Goal: Find specific page/section: Find specific page/section

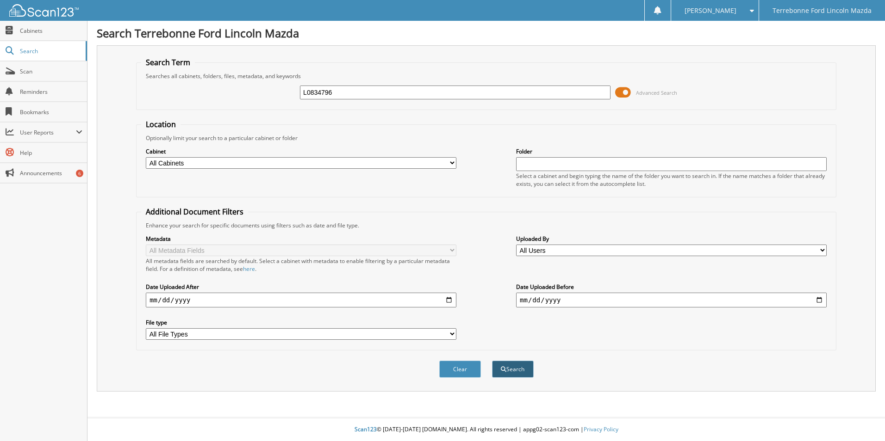
type input "L0834796"
click at [509, 376] on button "Search" at bounding box center [513, 369] width 42 height 17
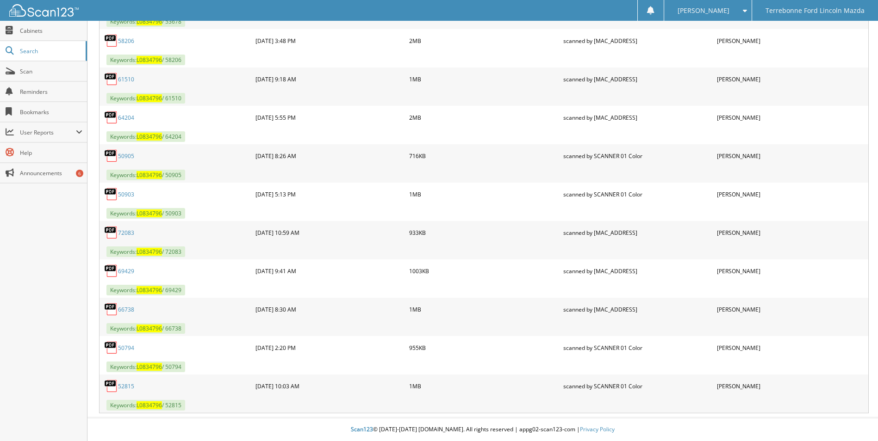
scroll to position [511, 0]
click at [131, 386] on link "52815" at bounding box center [126, 387] width 16 height 8
click at [124, 313] on link "66738" at bounding box center [126, 310] width 16 height 8
click at [129, 271] on link "69429" at bounding box center [126, 271] width 16 height 8
click at [128, 233] on link "72083" at bounding box center [126, 233] width 16 height 8
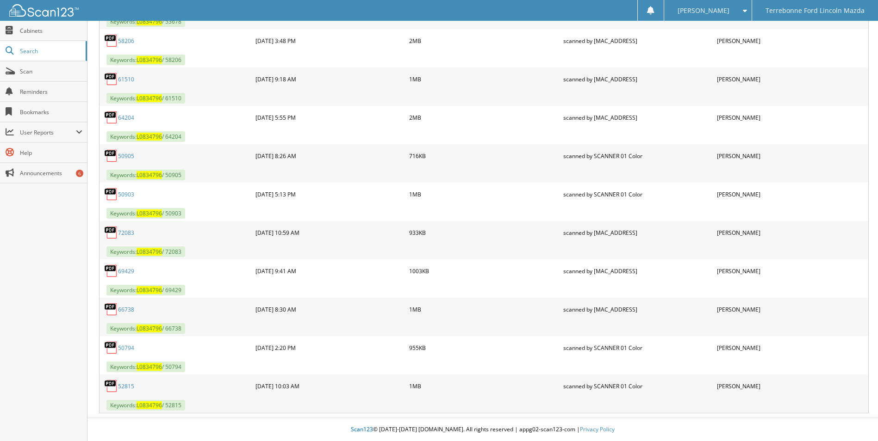
click at [128, 118] on link "64204" at bounding box center [126, 118] width 16 height 8
click at [121, 80] on link "61510" at bounding box center [126, 79] width 16 height 8
click at [131, 39] on link "58206" at bounding box center [126, 41] width 16 height 8
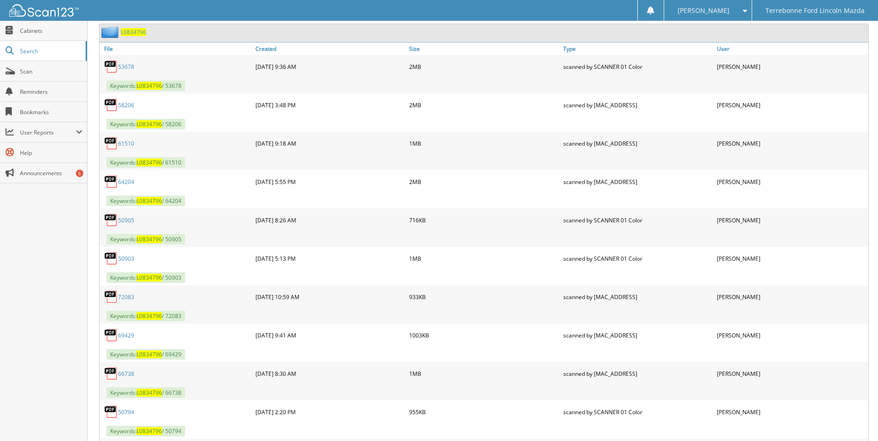
scroll to position [419, 0]
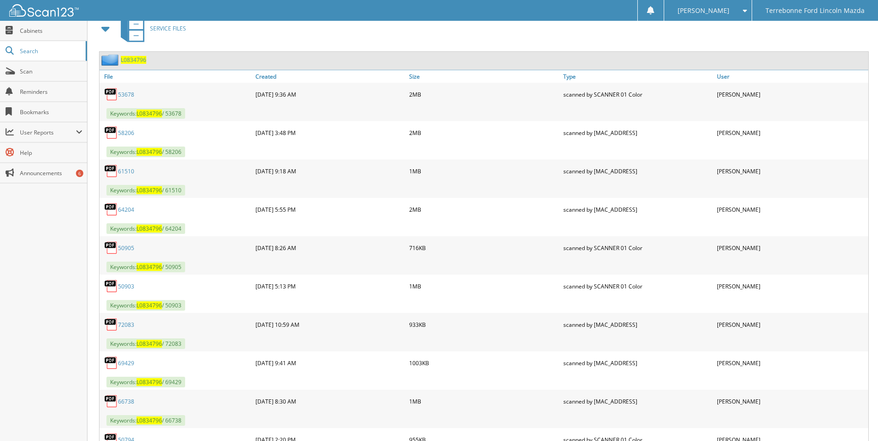
click at [124, 130] on link "58206" at bounding box center [126, 133] width 16 height 8
click at [122, 93] on link "53678" at bounding box center [126, 95] width 16 height 8
